Goal: Task Accomplishment & Management: Complete application form

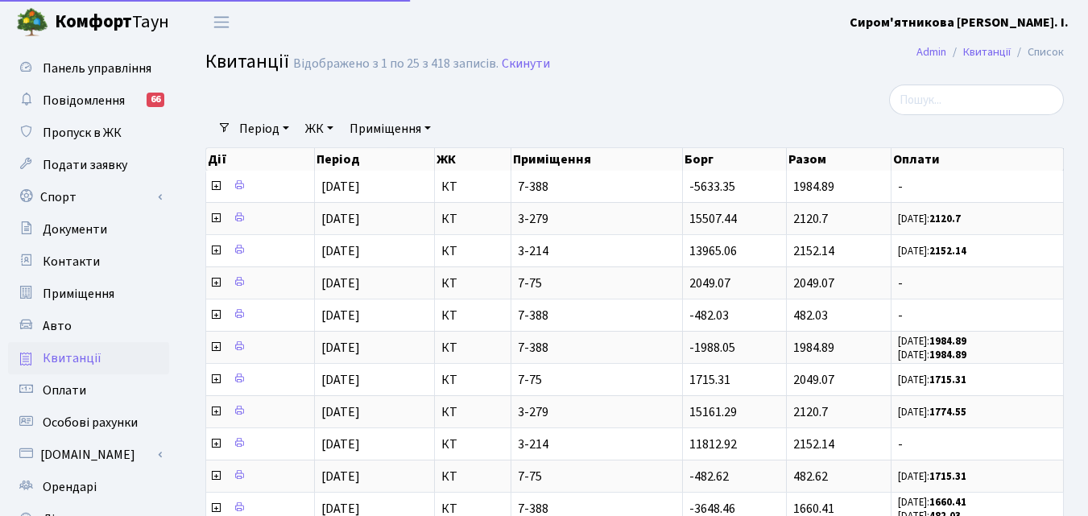
select select "25"
click at [86, 134] on span "Пропуск в ЖК" at bounding box center [82, 133] width 79 height 18
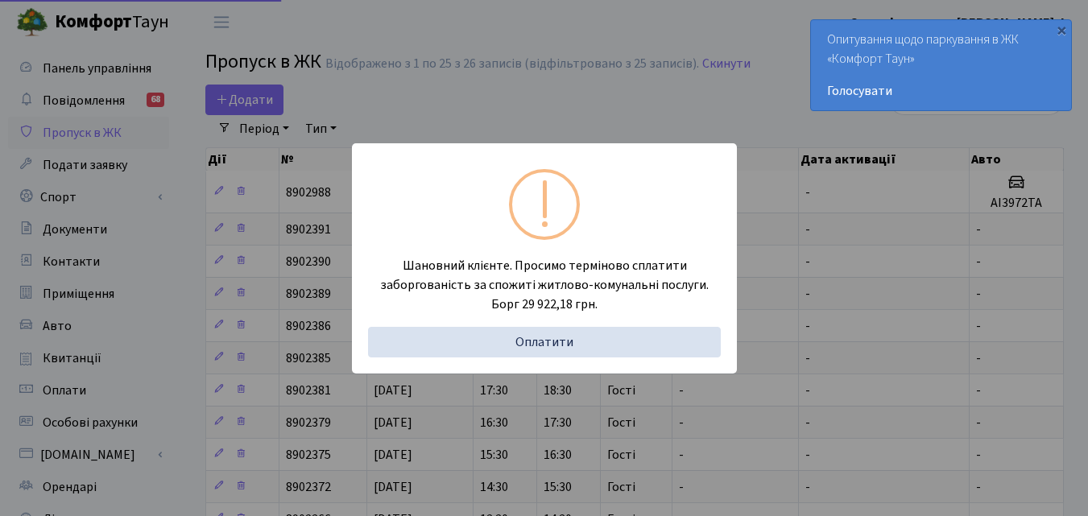
select select "25"
click at [733, 95] on div "Шановний клієнте. Просимо терміново сплатити заборгованість за спожиті житлово-…" at bounding box center [544, 258] width 1088 height 516
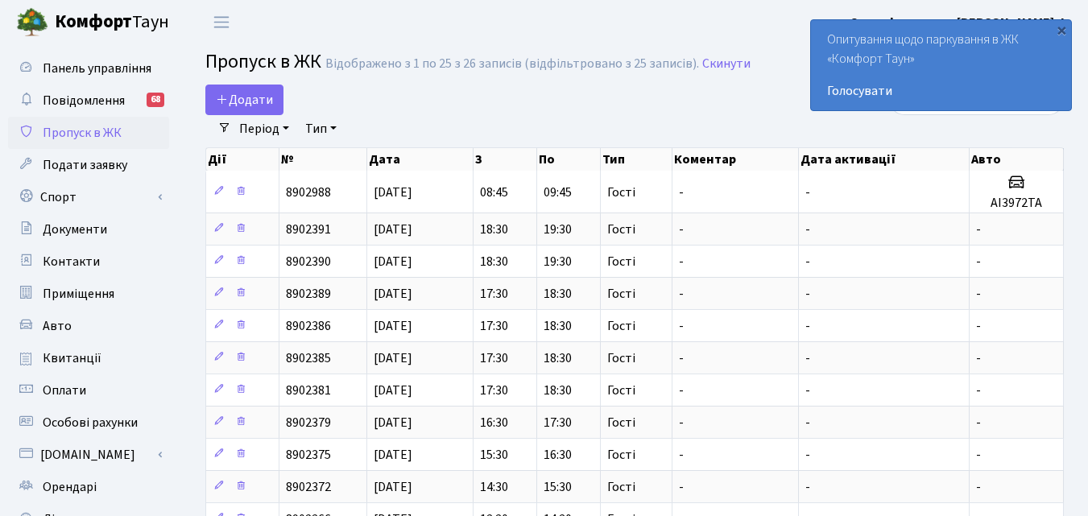
click at [722, 158] on th "Коментар" at bounding box center [735, 159] width 126 height 23
click at [240, 100] on span "Додати" at bounding box center [244, 100] width 57 height 18
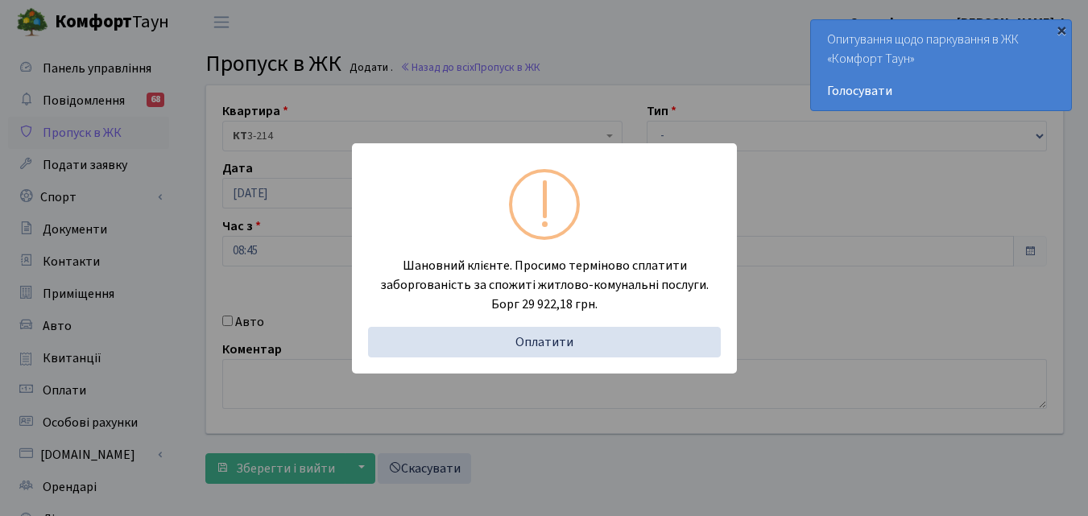
click at [1057, 29] on div "×" at bounding box center [1061, 30] width 16 height 16
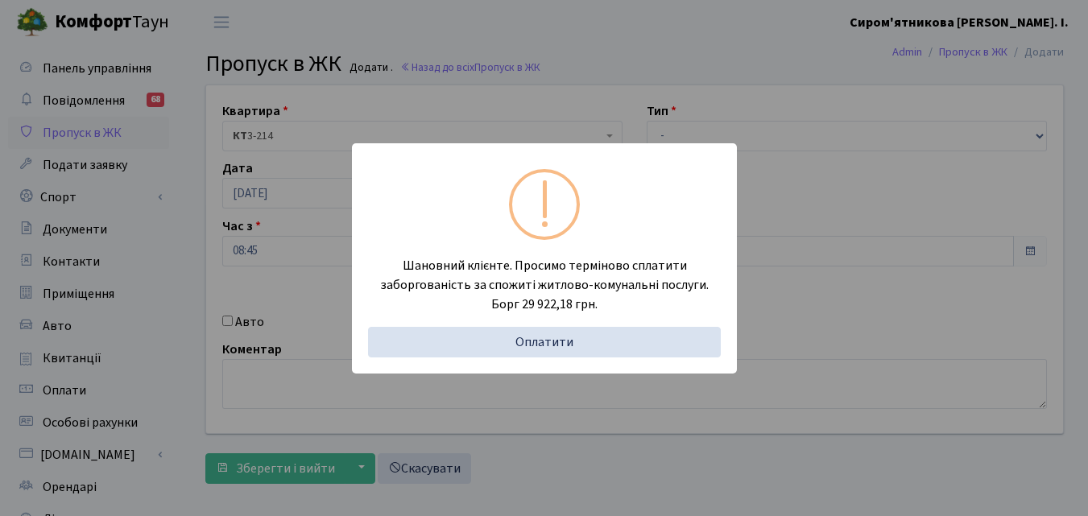
click at [1057, 34] on div "Опитування щодо паркування в ЖК «Комфорт Таун» Голосувати" at bounding box center [1072, 65] width 260 height 90
click at [669, 40] on div "Шановний клієнте. Просимо терміново сплатити заборгованість за спожиті житлово-…" at bounding box center [544, 258] width 1088 height 516
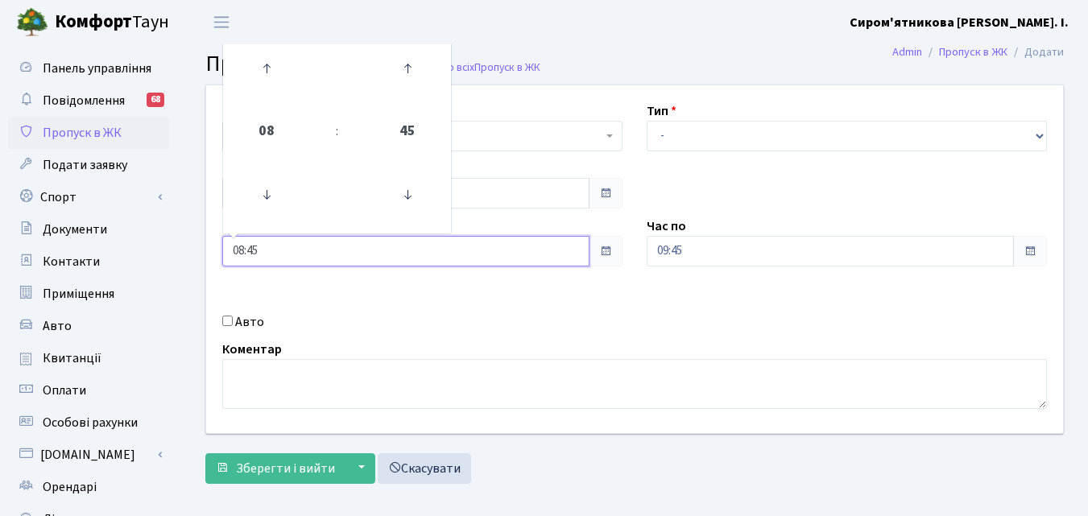
click at [289, 252] on input "08:45" at bounding box center [405, 251] width 367 height 31
click at [271, 249] on input "08:" at bounding box center [405, 251] width 367 height 31
type input "0"
type input "10:00"
click at [601, 254] on span at bounding box center [605, 251] width 13 height 13
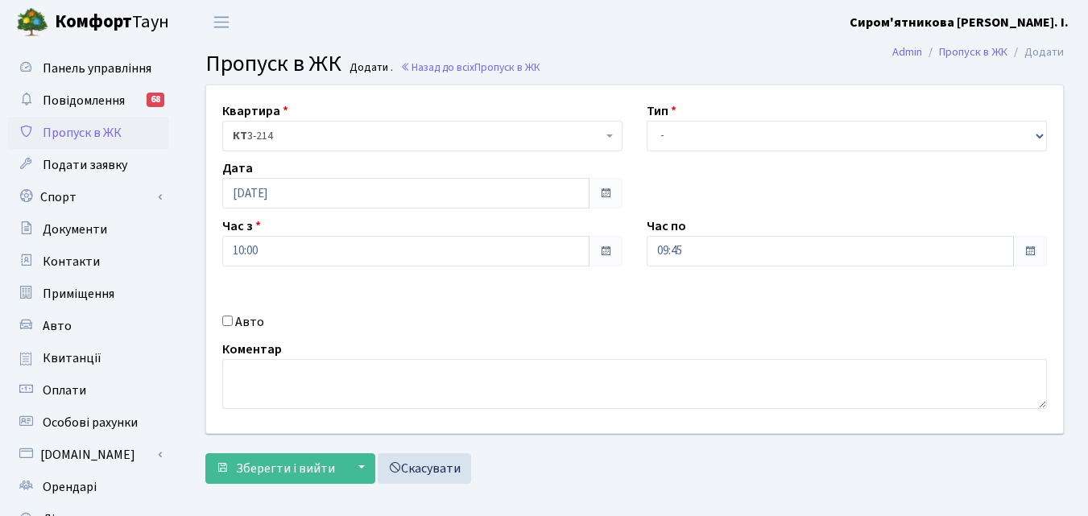
click at [1026, 253] on span at bounding box center [1029, 251] width 13 height 13
click at [1031, 251] on span at bounding box center [1029, 251] width 13 height 13
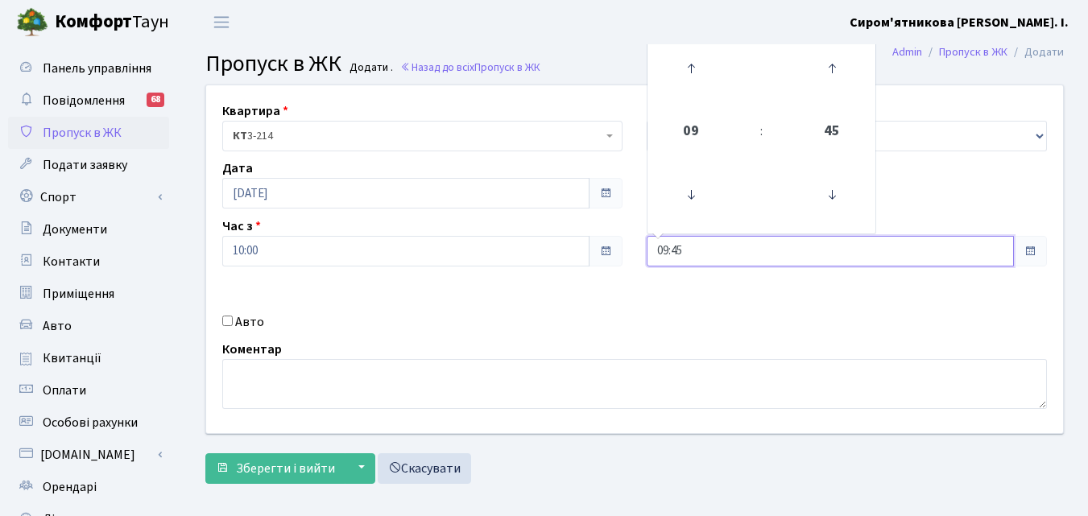
click at [988, 254] on input "09:45" at bounding box center [829, 251] width 367 height 31
click at [692, 195] on icon at bounding box center [690, 194] width 43 height 43
click at [690, 71] on icon at bounding box center [690, 68] width 43 height 43
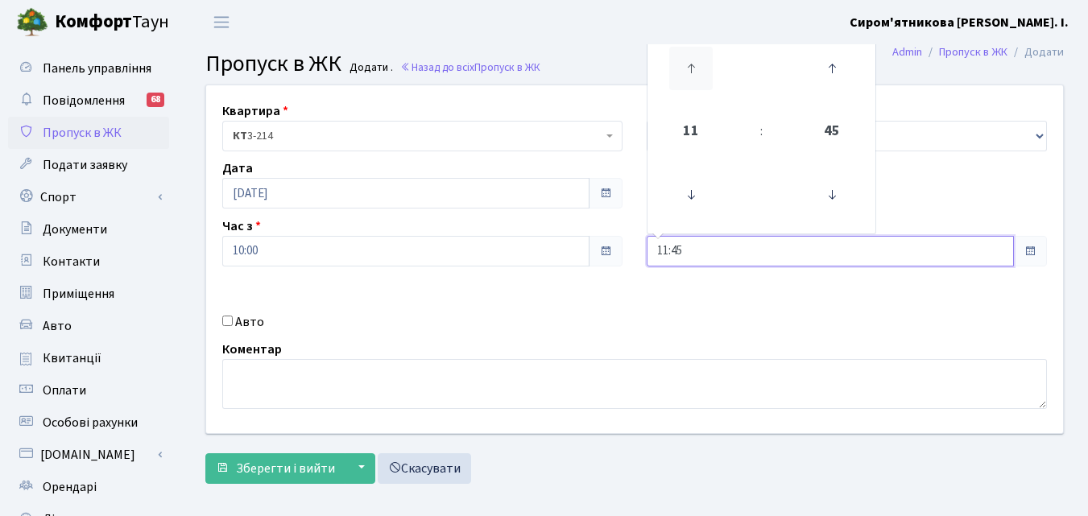
click at [690, 71] on icon at bounding box center [690, 68] width 43 height 43
type input "15:45"
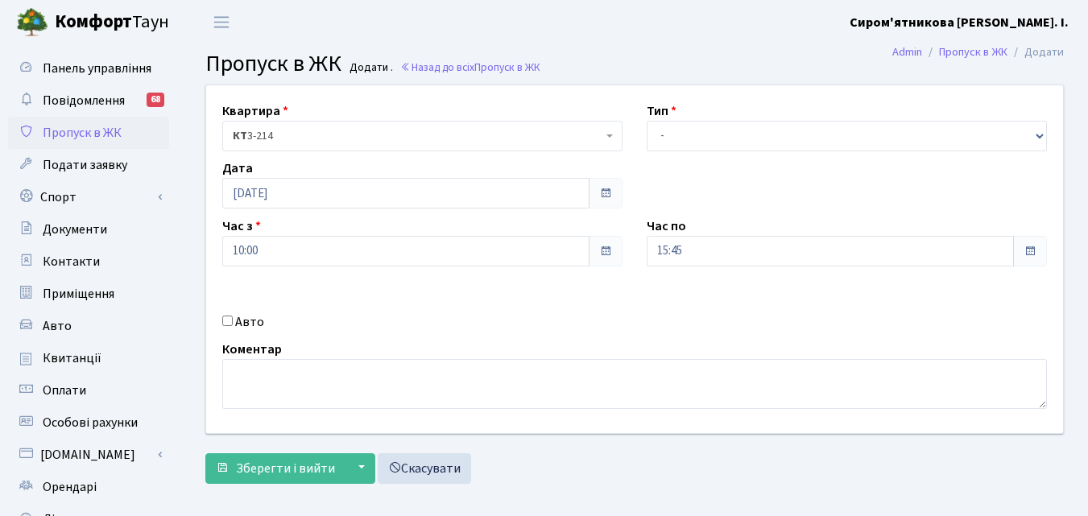
click at [225, 325] on input "Авто" at bounding box center [227, 321] width 10 height 10
checkbox input "true"
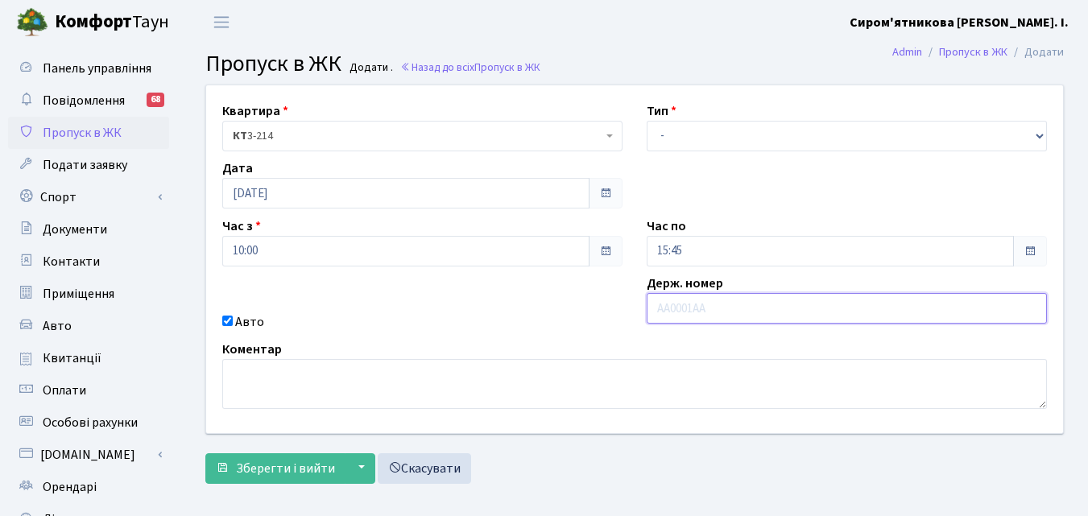
paste input "АІ 0077"
type input "АІ0077ОХ"
click at [1041, 138] on select "- Доставка Таксі Гості Сервіс" at bounding box center [846, 136] width 400 height 31
select select "3"
click at [646, 121] on select "- Доставка Таксі Гості Сервіс" at bounding box center [846, 136] width 400 height 31
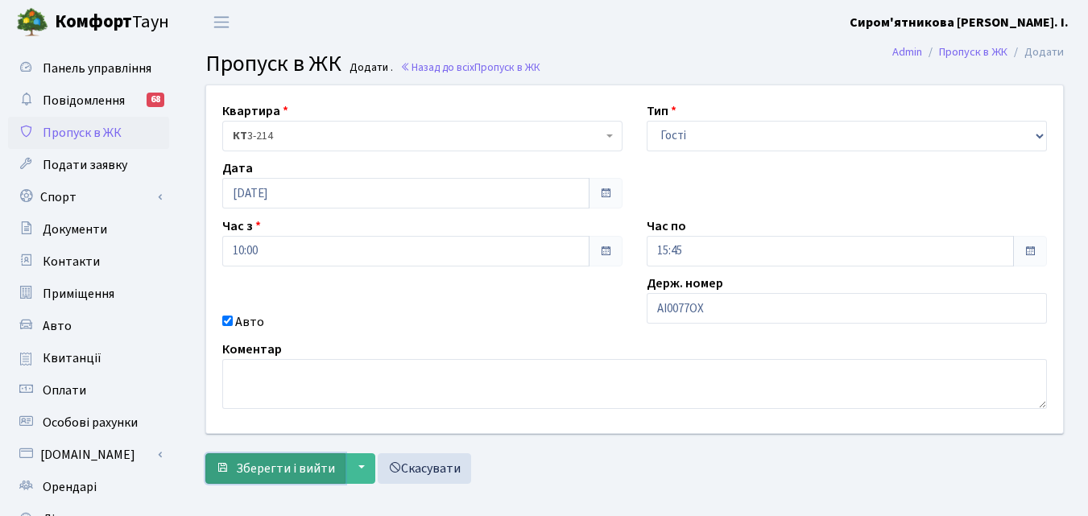
click at [276, 471] on span "Зберегти і вийти" at bounding box center [285, 469] width 99 height 18
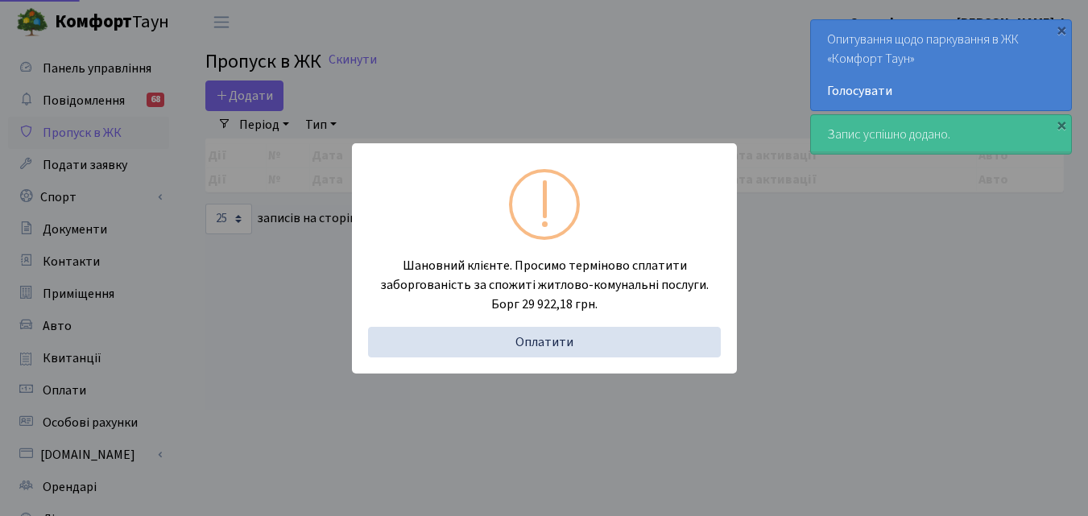
select select "25"
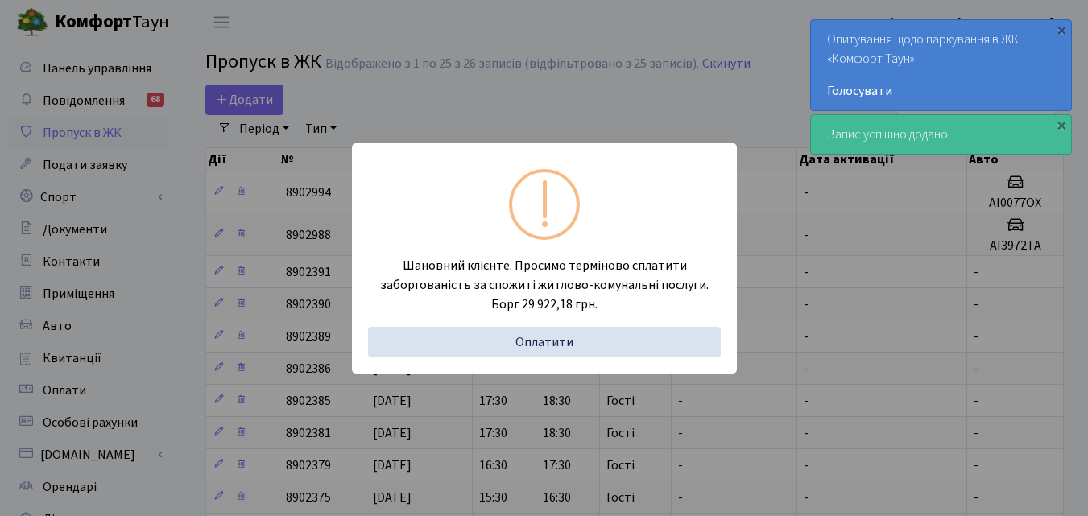
click at [682, 93] on div "Шановний клієнте. Просимо терміново сплатити заборгованість за спожиті житлово-…" at bounding box center [544, 258] width 1088 height 516
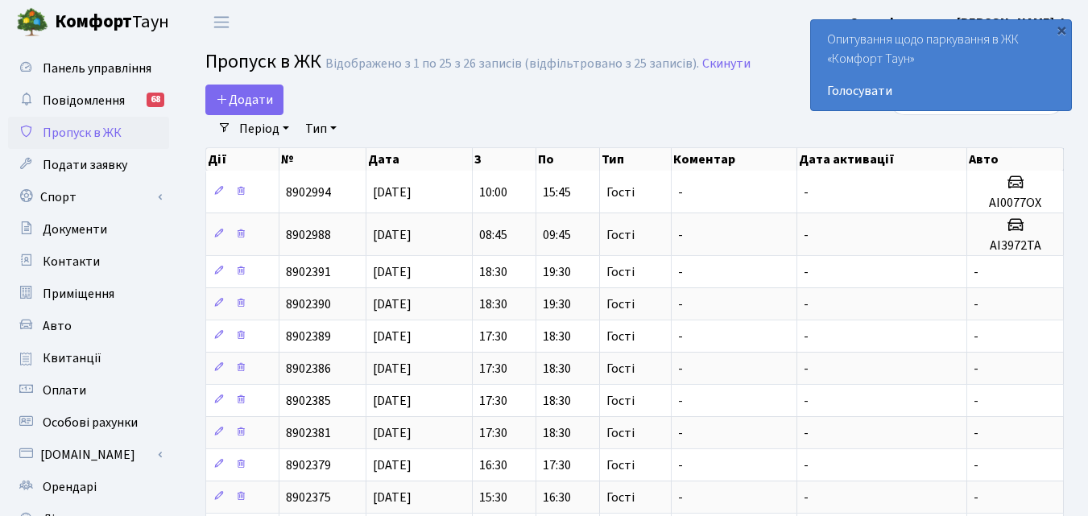
click at [616, 112] on div "Додати" at bounding box center [487, 100] width 564 height 31
click at [236, 95] on span "Додати" at bounding box center [244, 100] width 57 height 18
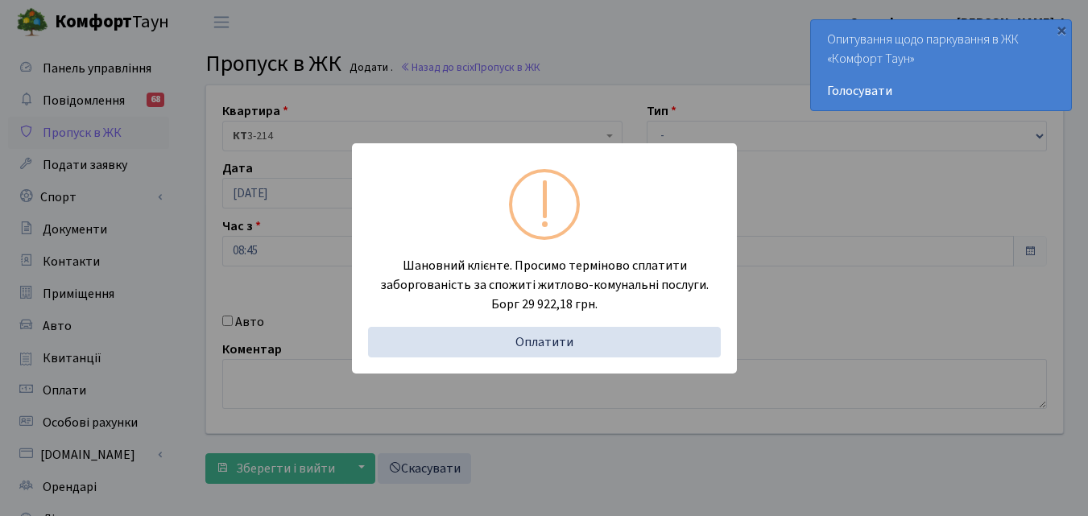
click at [630, 34] on div "Шановний клієнте. Просимо терміново сплатити заборгованість за спожиті житлово-…" at bounding box center [544, 258] width 1088 height 516
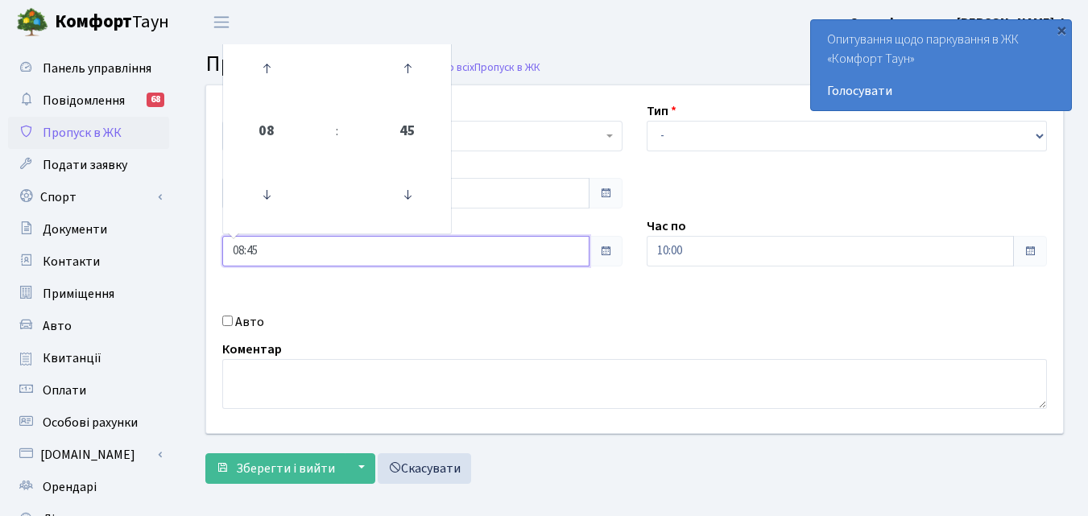
click at [310, 250] on input "08:45" at bounding box center [405, 251] width 367 height 31
click at [270, 68] on icon at bounding box center [266, 68] width 43 height 43
click at [407, 192] on icon at bounding box center [407, 194] width 43 height 43
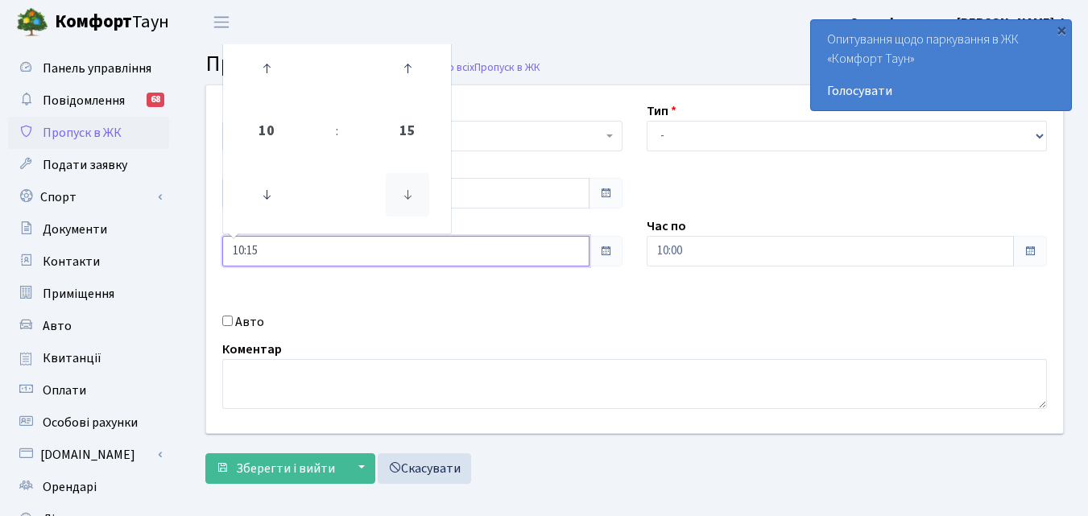
click at [407, 192] on icon at bounding box center [407, 194] width 43 height 43
type input "10:00"
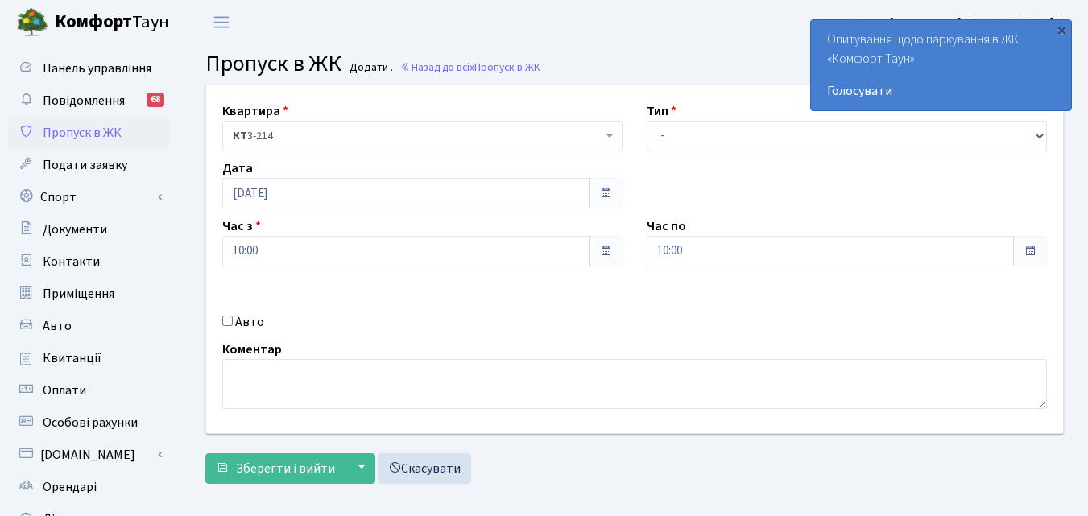
click at [1033, 251] on span at bounding box center [1029, 251] width 13 height 13
click at [868, 250] on input "10:00" at bounding box center [829, 251] width 367 height 31
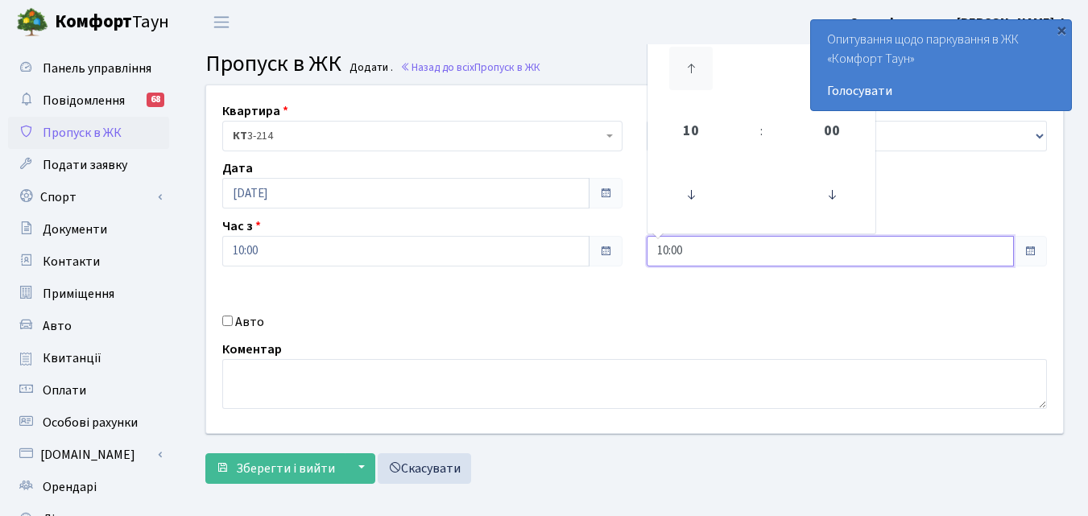
click at [692, 67] on icon at bounding box center [690, 68] width 43 height 43
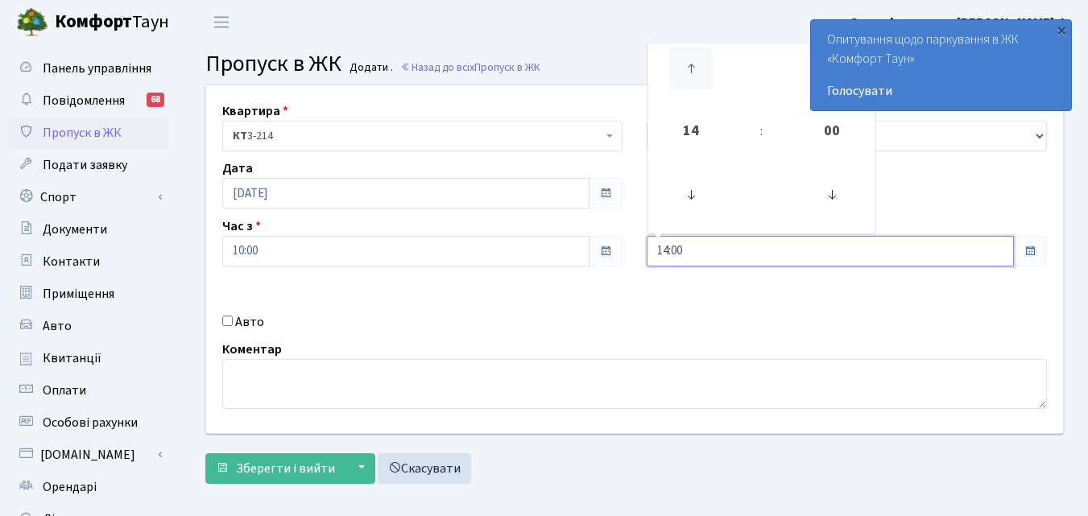
type input "15:00"
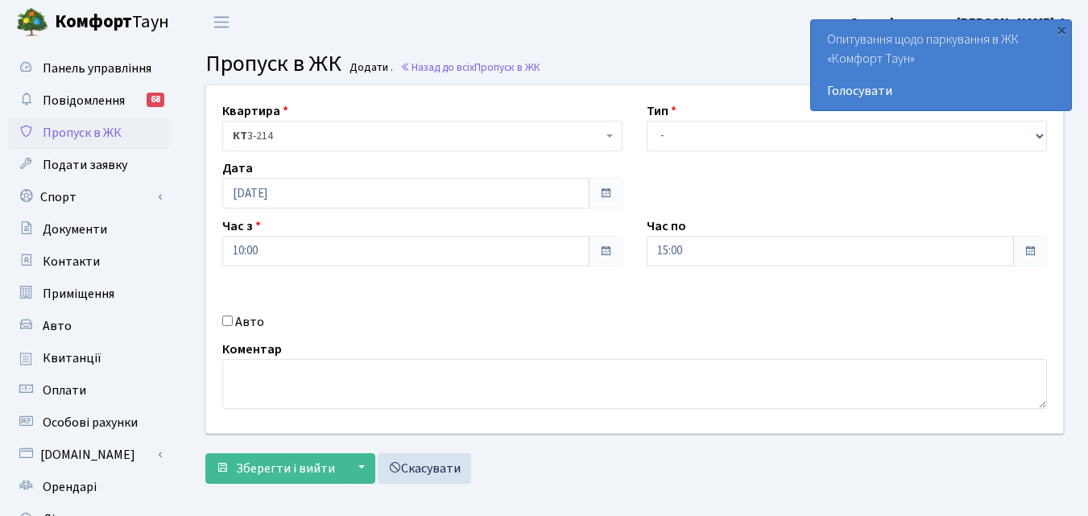
click at [229, 319] on input "Авто" at bounding box center [227, 321] width 10 height 10
checkbox input "true"
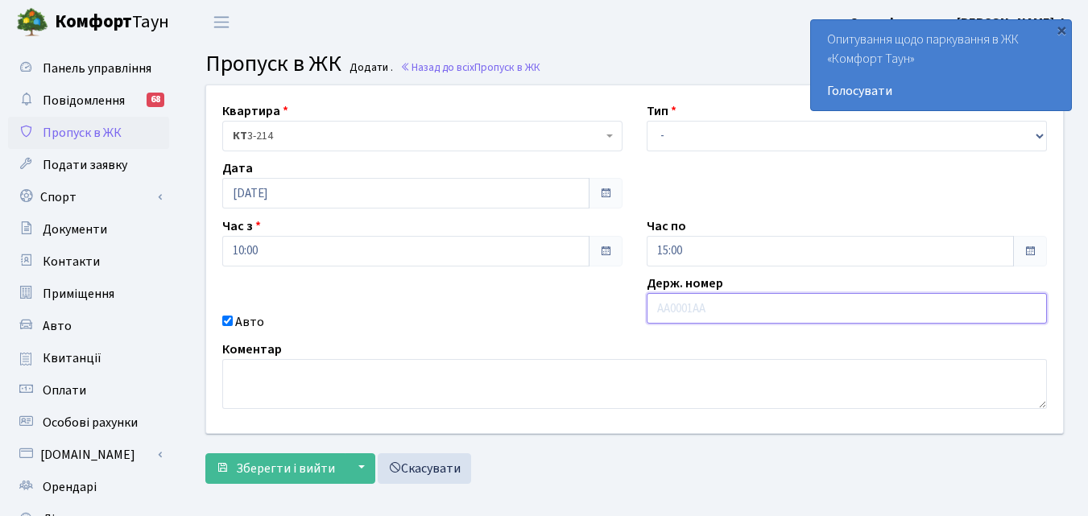
paste input "АА9523ХК"
type input "АА9523ХК"
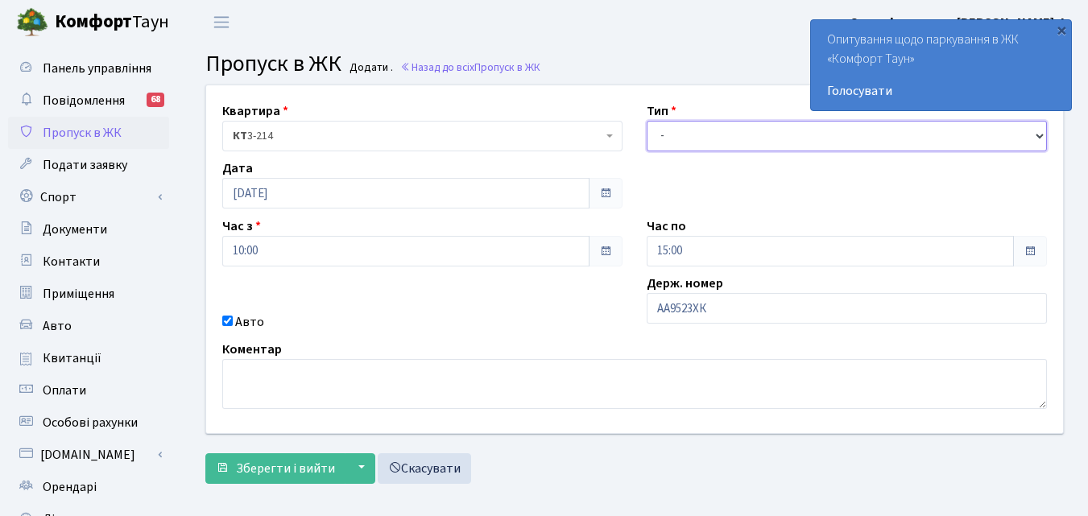
click at [1039, 138] on select "- Доставка Таксі Гості Сервіс" at bounding box center [846, 136] width 400 height 31
select select "3"
click at [646, 121] on select "- Доставка Таксі Гості Сервіс" at bounding box center [846, 136] width 400 height 31
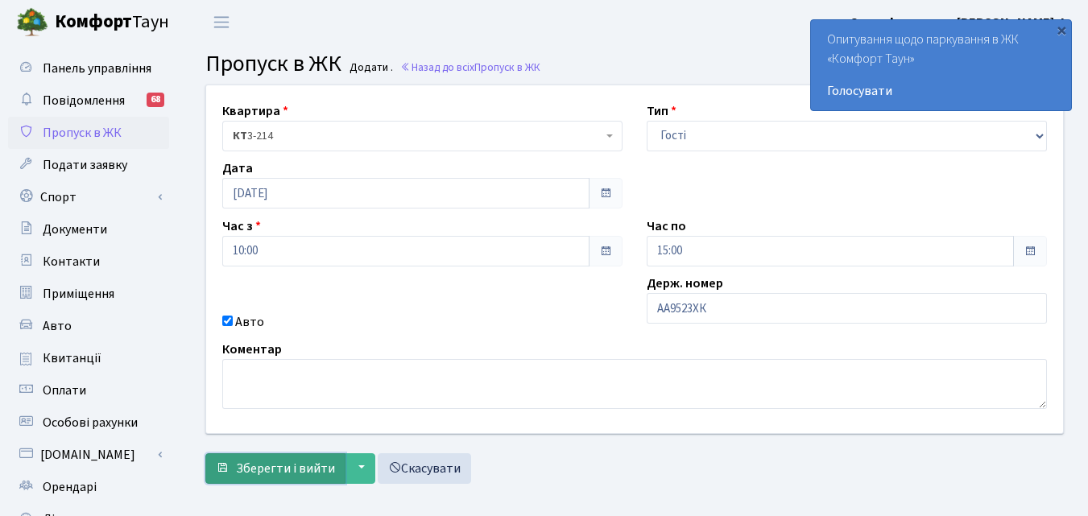
click at [296, 469] on span "Зберегти і вийти" at bounding box center [285, 469] width 99 height 18
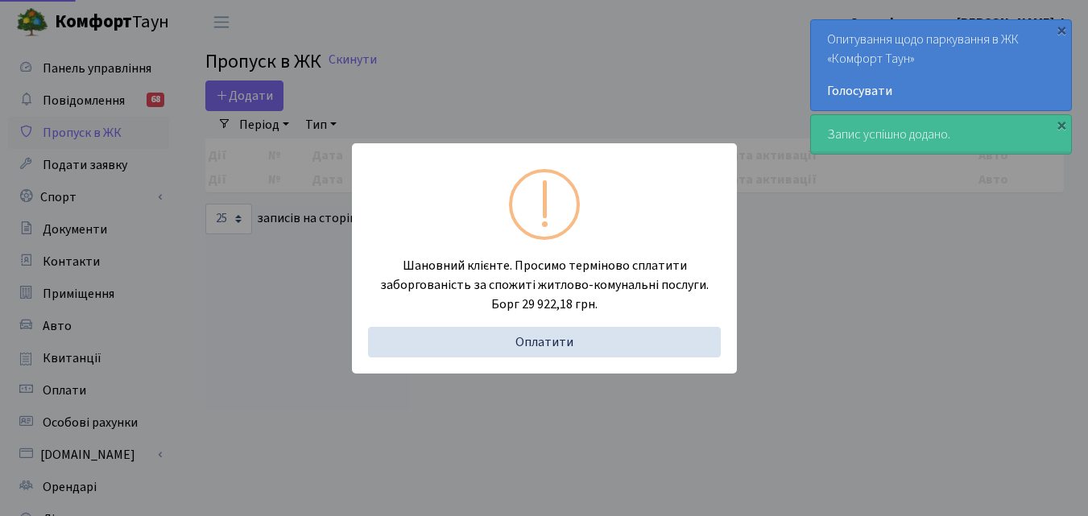
select select "25"
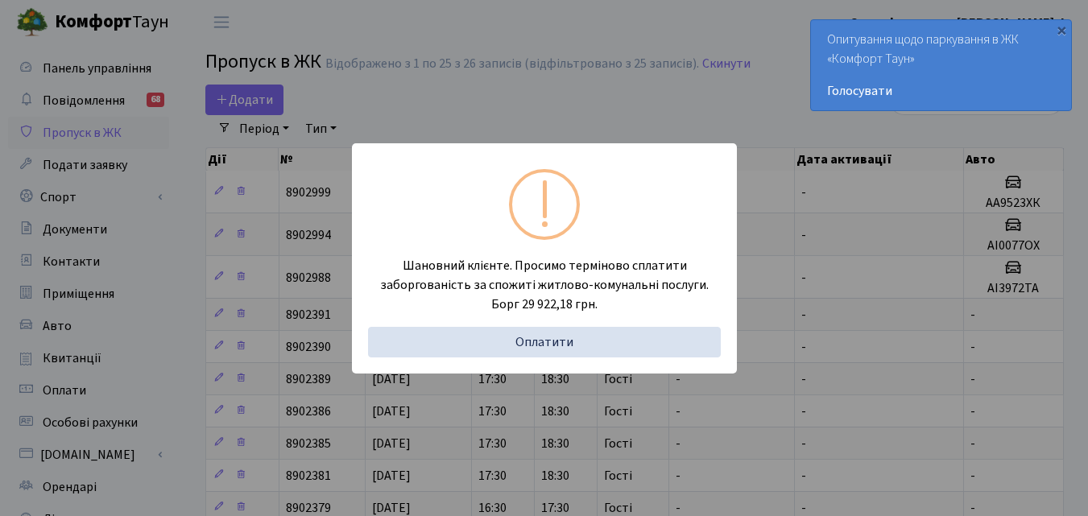
click at [552, 88] on div "Шановний клієнте. Просимо терміново сплатити заборгованість за спожиті житлово-…" at bounding box center [544, 258] width 1088 height 516
